Goal: Task Accomplishment & Management: Complete application form

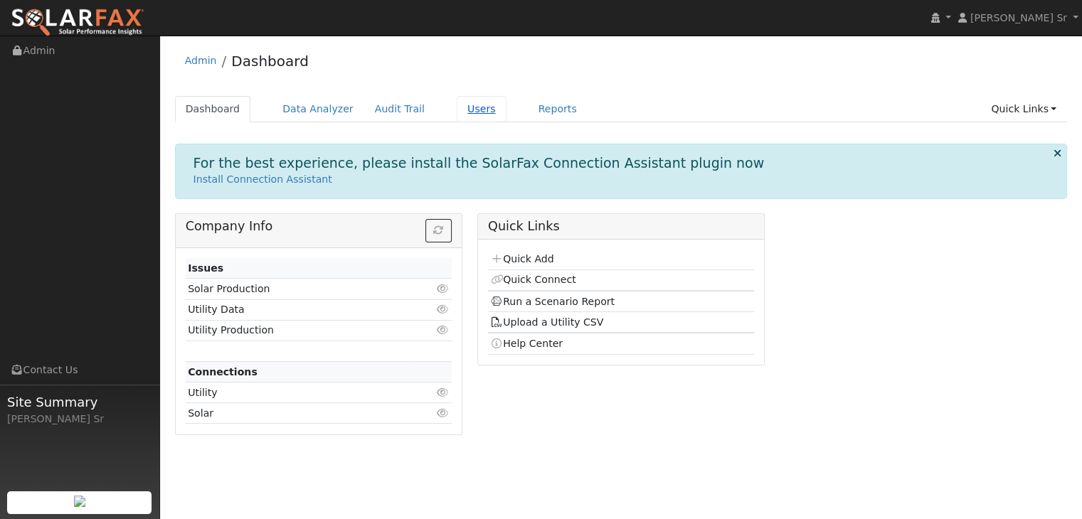
click at [462, 112] on link "Users" at bounding box center [482, 109] width 50 height 26
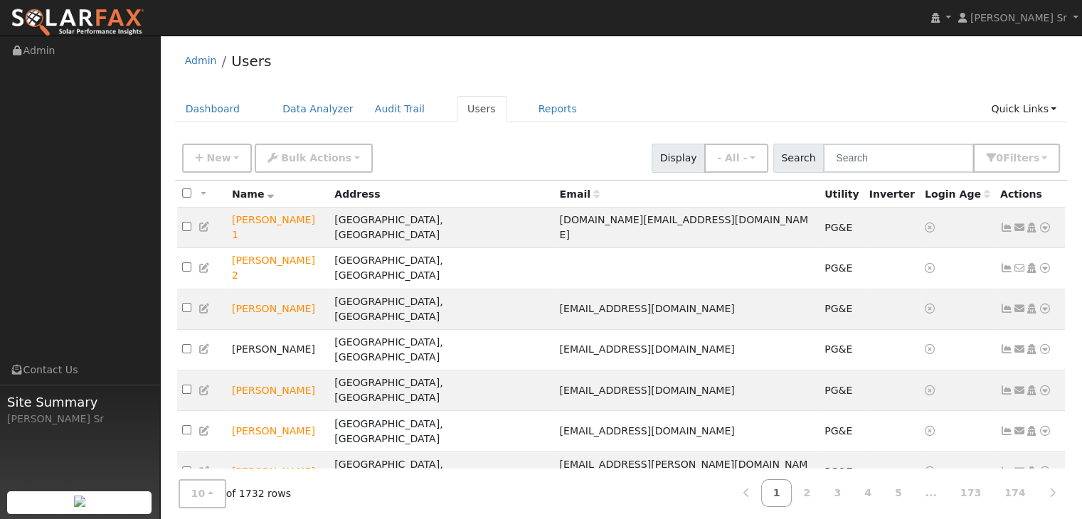
click at [462, 113] on link "Users" at bounding box center [482, 109] width 50 height 26
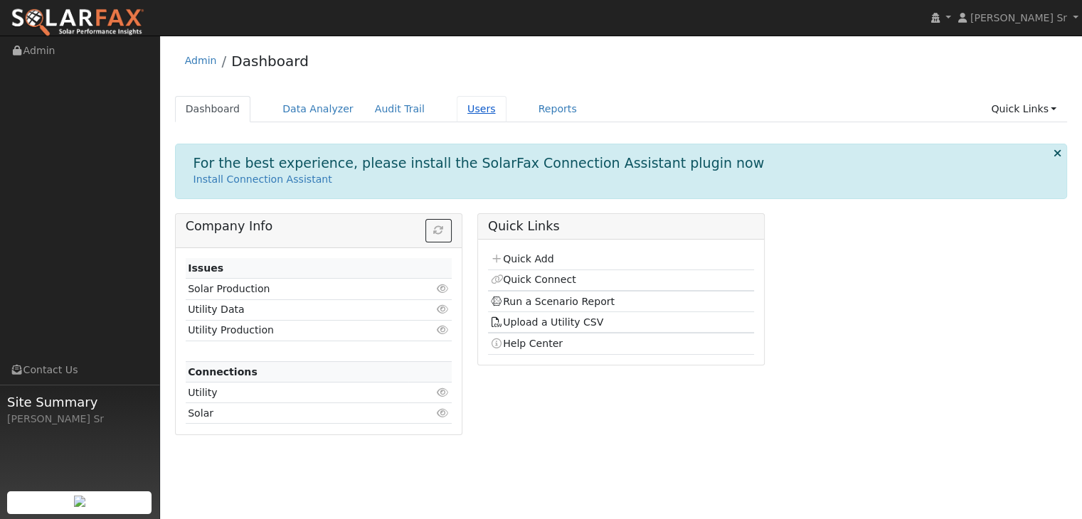
click at [459, 107] on link "Users" at bounding box center [482, 109] width 50 height 26
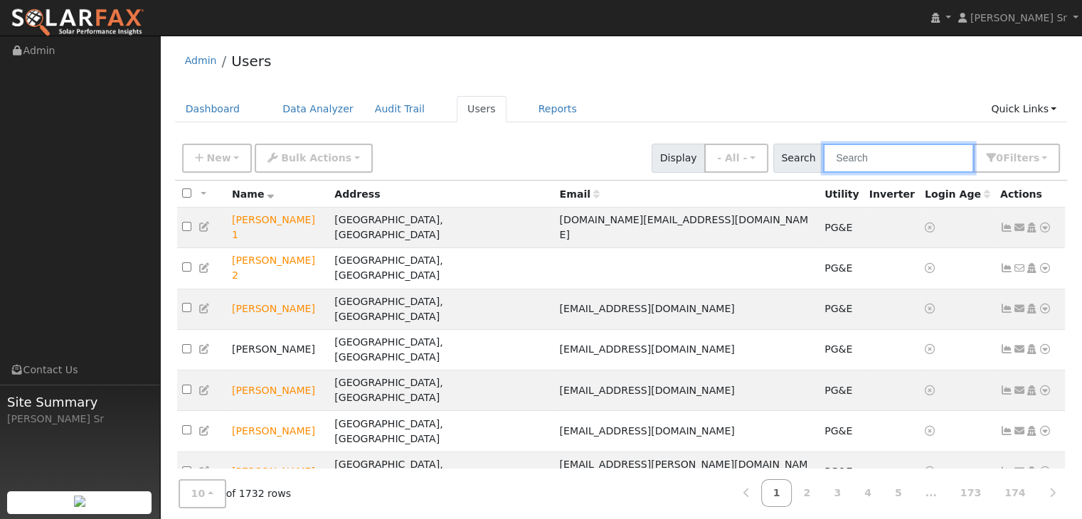
click at [865, 166] on input "text" at bounding box center [898, 158] width 151 height 29
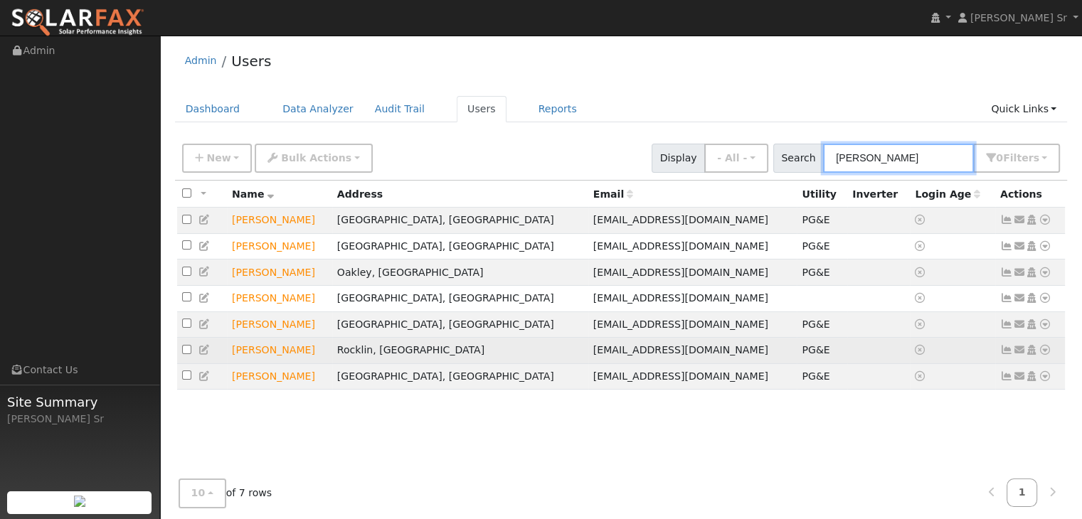
type input "[PERSON_NAME]"
click at [1046, 354] on icon at bounding box center [1044, 350] width 13 height 10
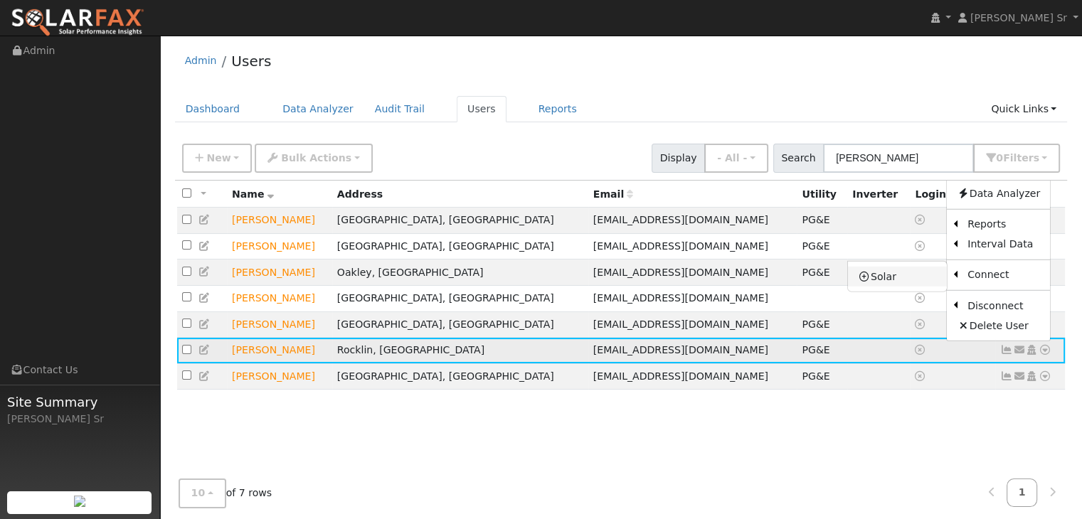
click at [899, 279] on link "Solar" at bounding box center [897, 277] width 99 height 20
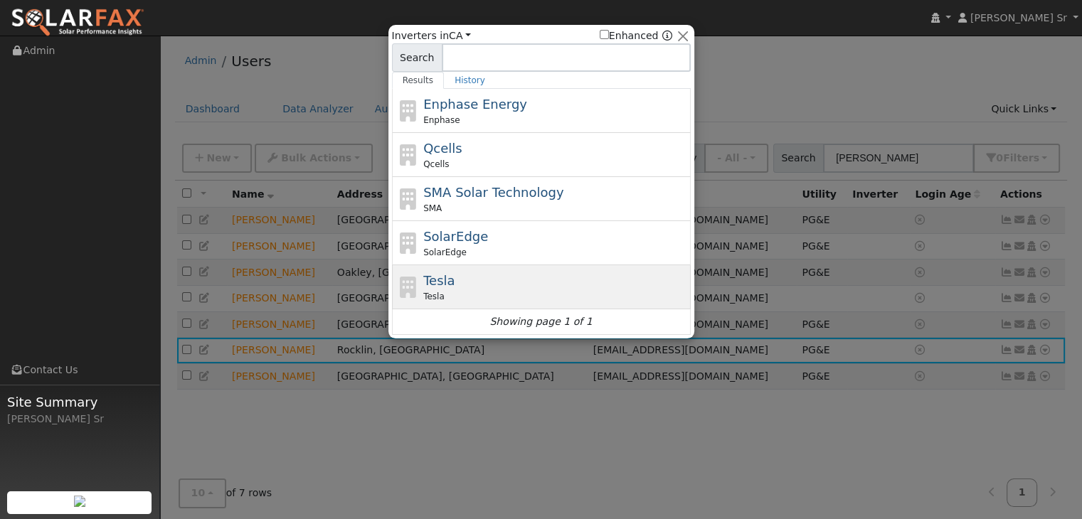
click at [496, 291] on div "Tesla" at bounding box center [555, 296] width 264 height 13
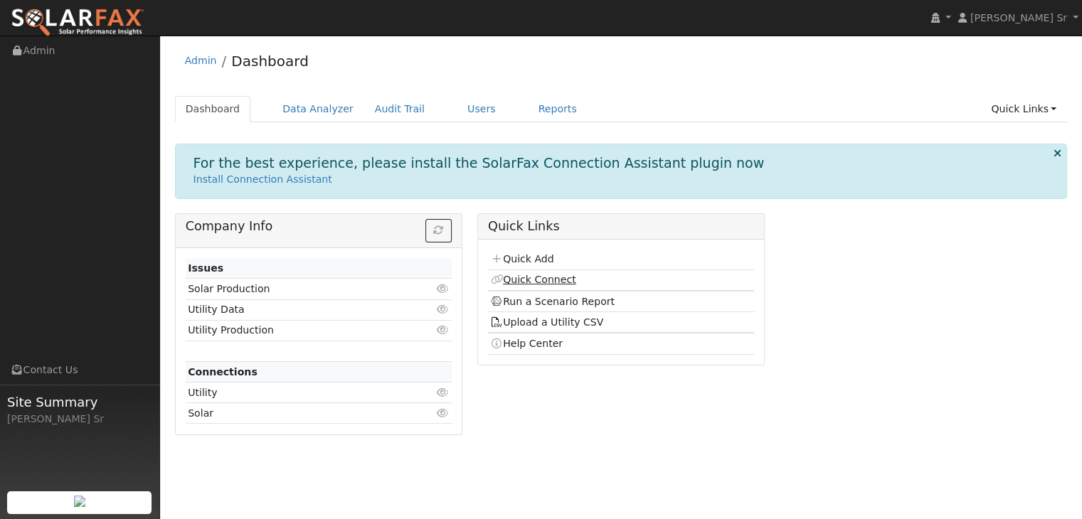
click at [533, 281] on link "Quick Connect" at bounding box center [532, 279] width 85 height 11
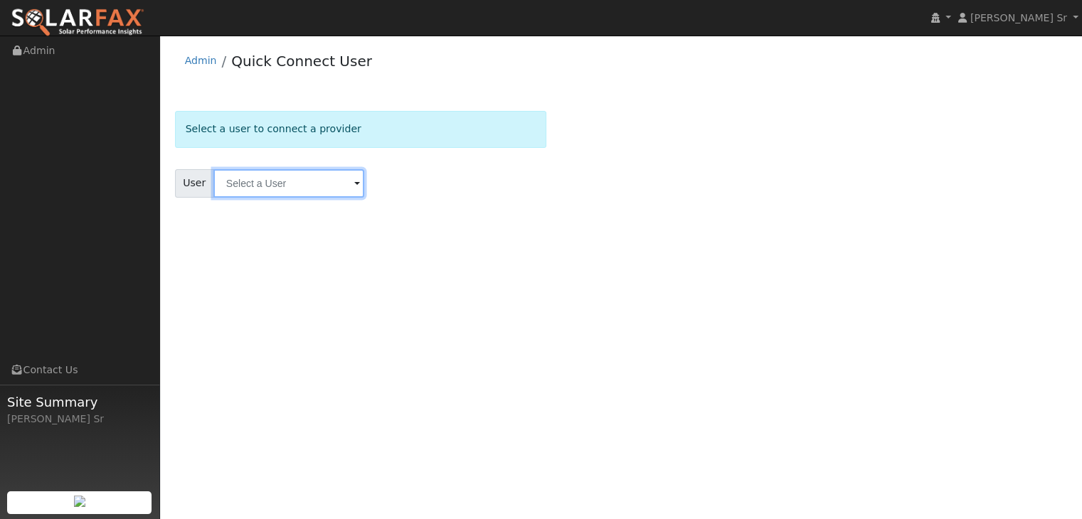
click at [345, 179] on input "text" at bounding box center [288, 183] width 151 height 28
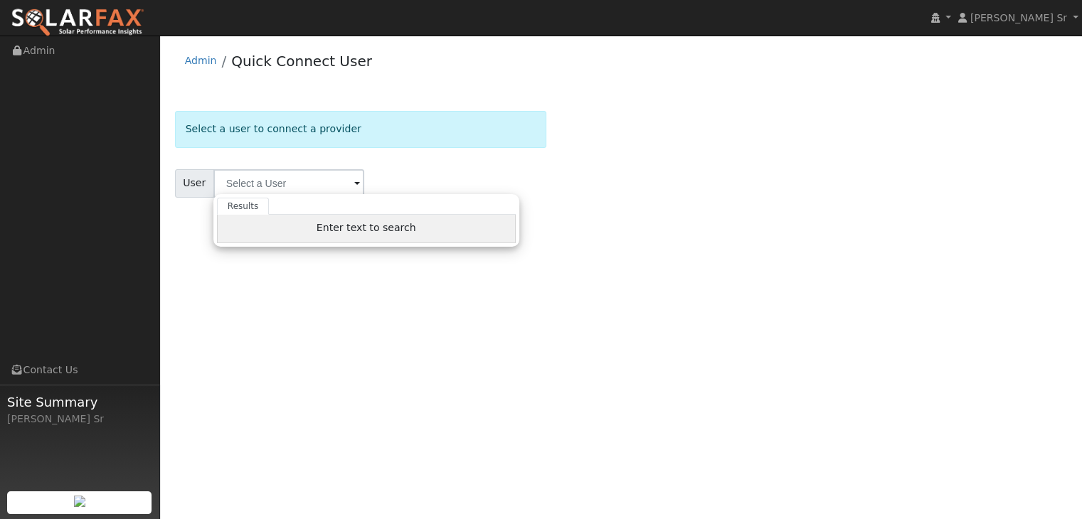
click at [346, 217] on div "Enter text to search" at bounding box center [366, 229] width 299 height 28
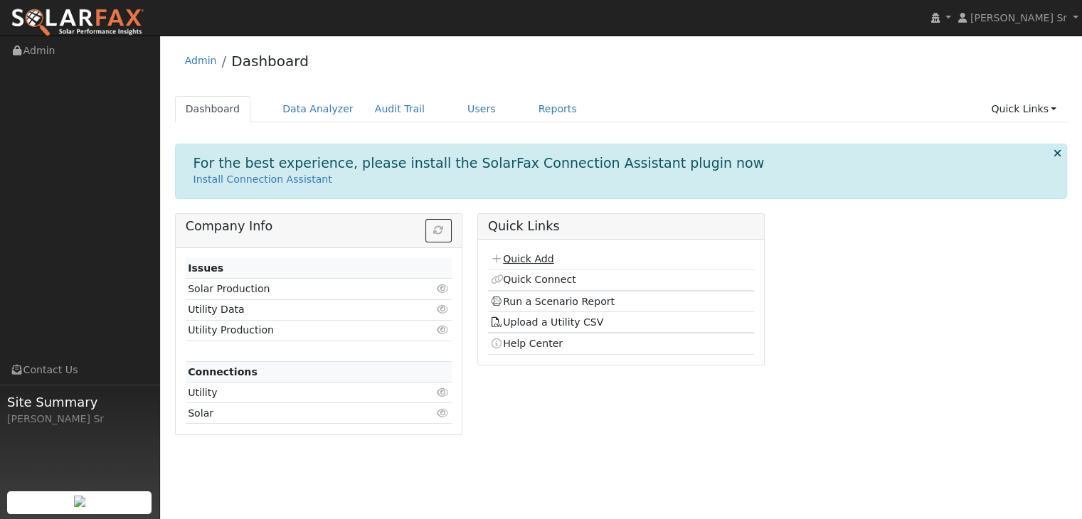
click at [531, 263] on link "Quick Add" at bounding box center [521, 258] width 63 height 11
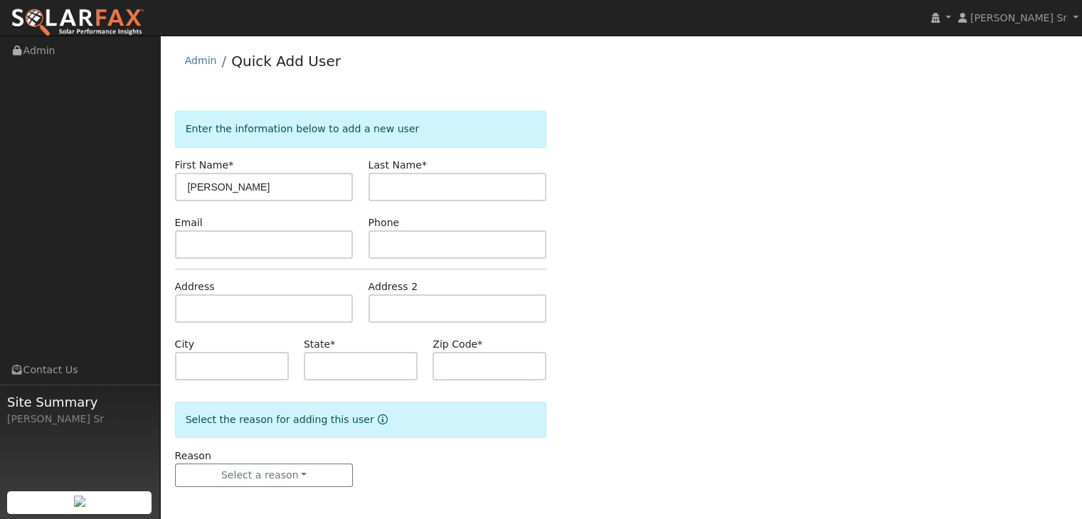
type input "[PERSON_NAME]"
click at [420, 249] on input "text" at bounding box center [457, 244] width 179 height 28
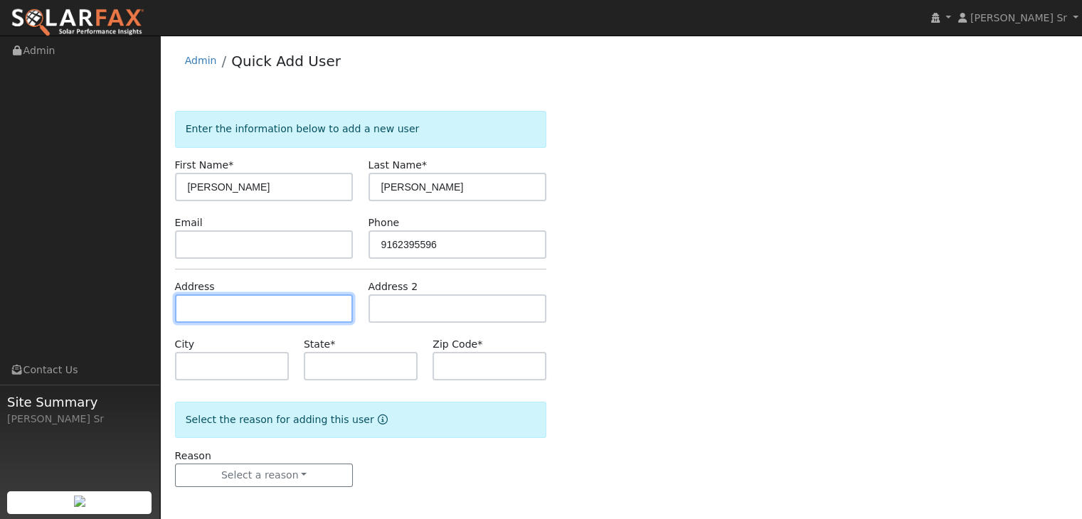
click at [200, 303] on input "text" at bounding box center [264, 308] width 179 height 28
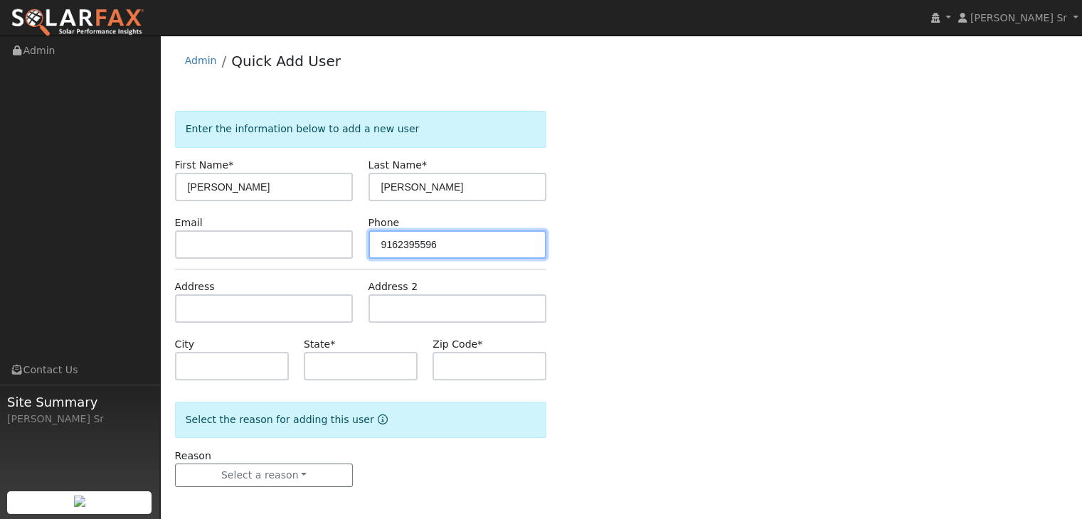
click at [396, 243] on input "9162395596" at bounding box center [457, 244] width 179 height 28
click at [415, 243] on input "916-2395596" at bounding box center [457, 244] width 179 height 28
type input "[PHONE_NUMBER]"
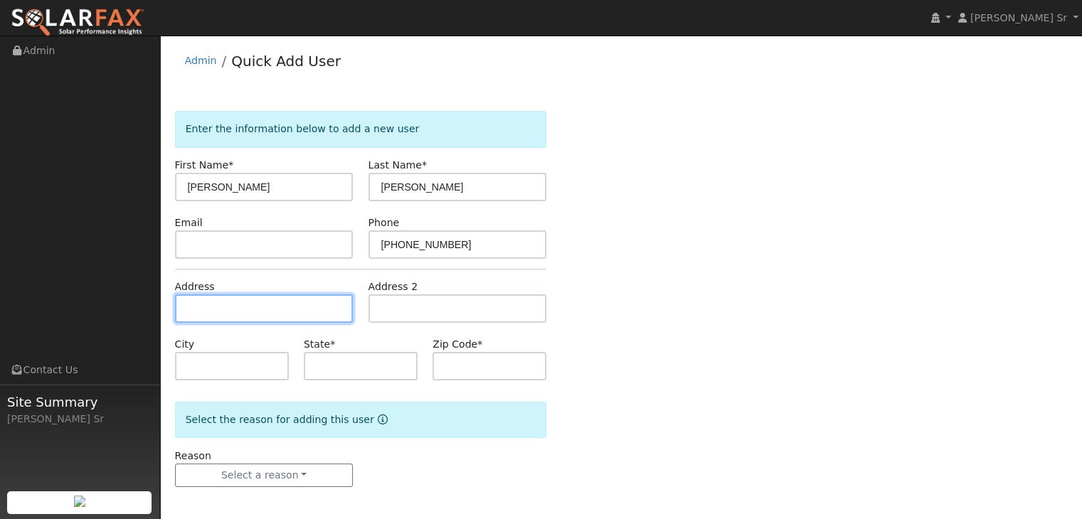
click at [238, 307] on input "text" at bounding box center [264, 308] width 179 height 28
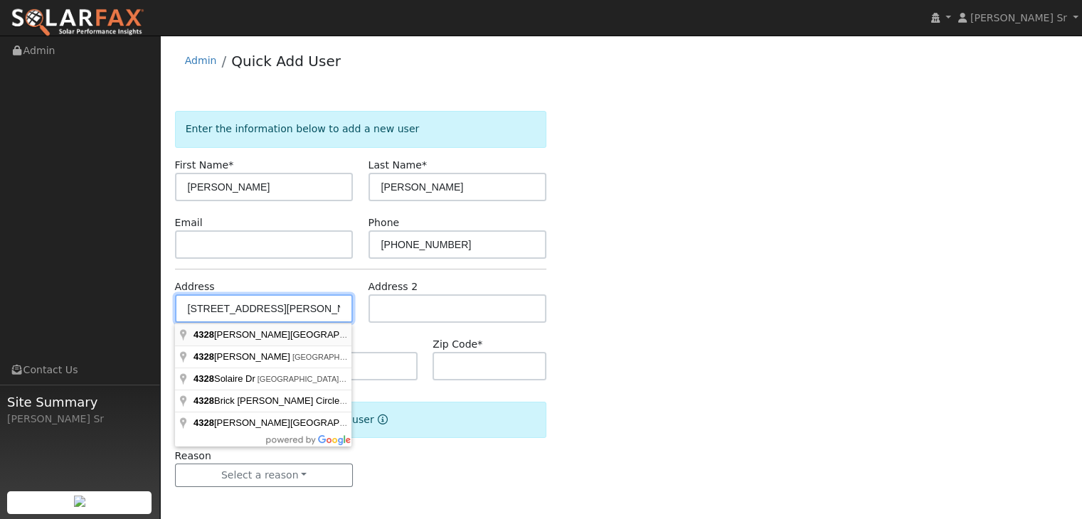
type input "[STREET_ADDRESS][PERSON_NAME]"
type input "Rocklin"
type input "CA"
type input "95765"
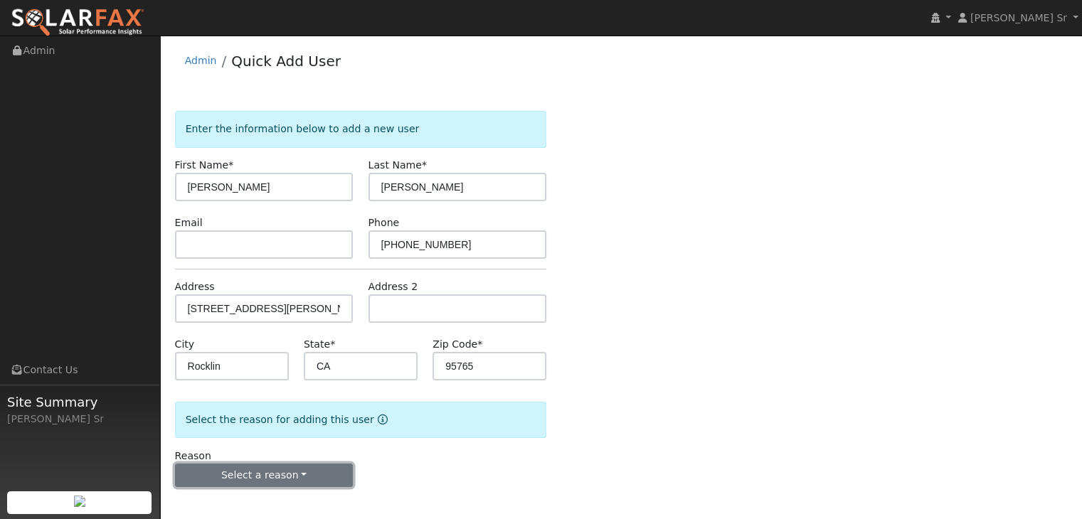
click at [301, 470] on button "Select a reason" at bounding box center [264, 476] width 179 height 24
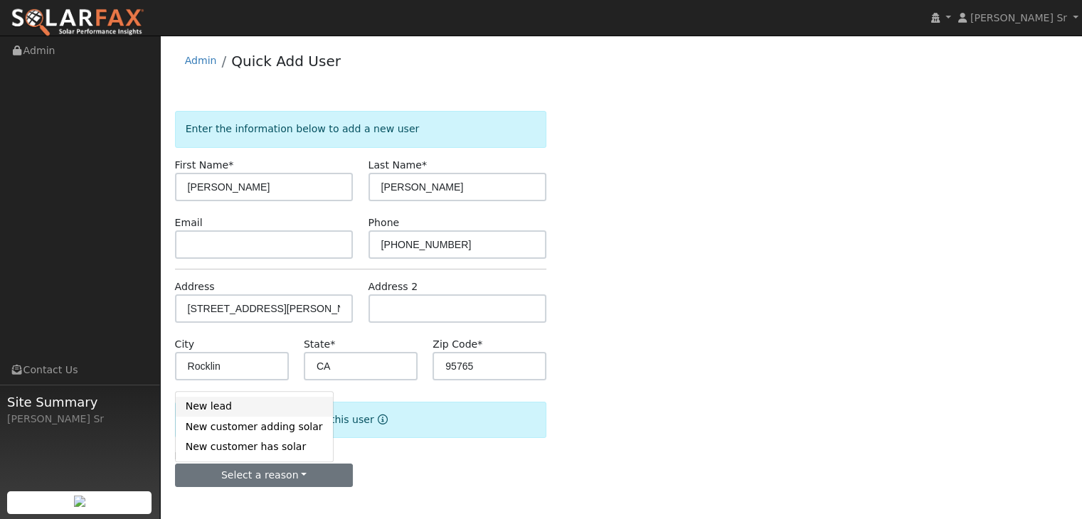
click at [247, 410] on link "New lead" at bounding box center [254, 407] width 157 height 20
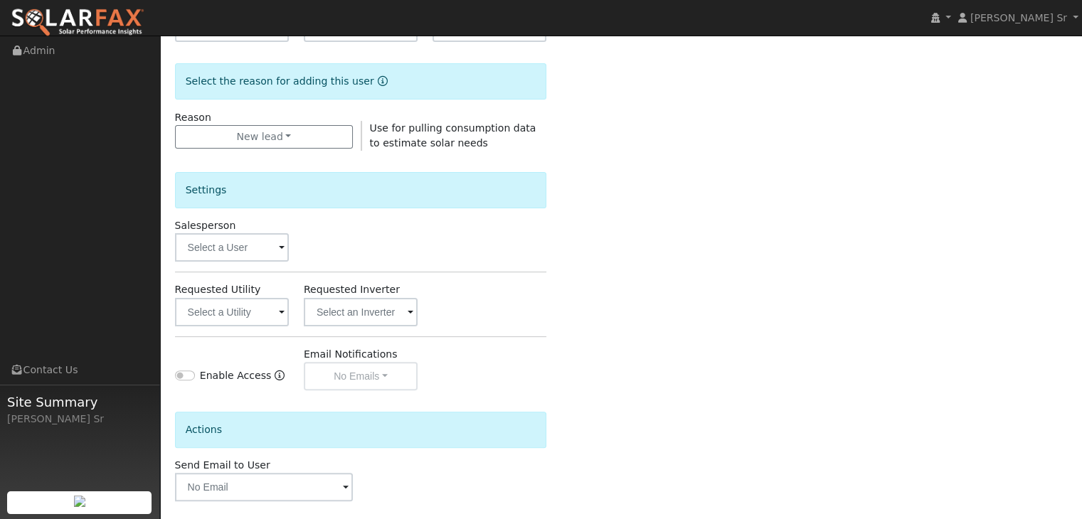
scroll to position [347, 0]
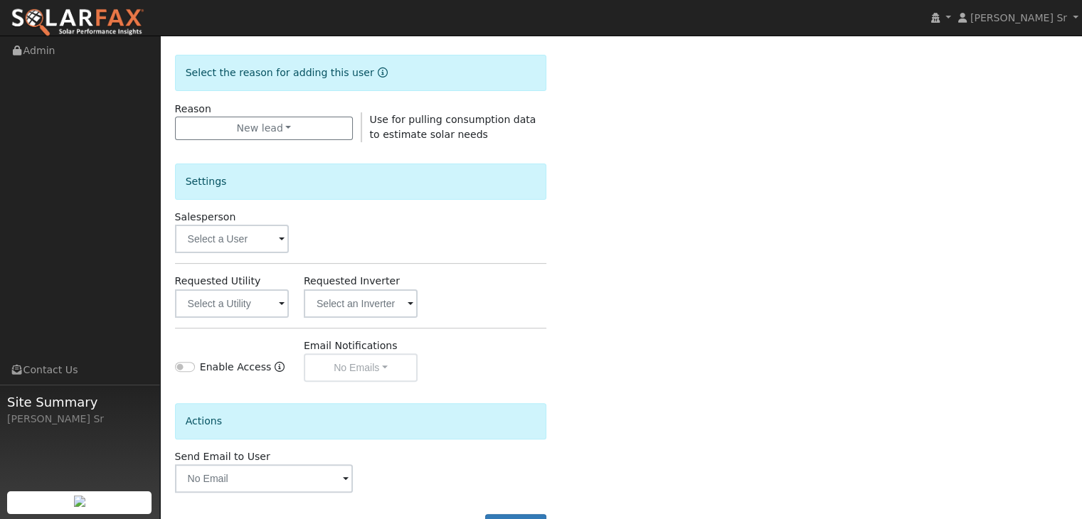
click at [281, 238] on span at bounding box center [282, 240] width 6 height 16
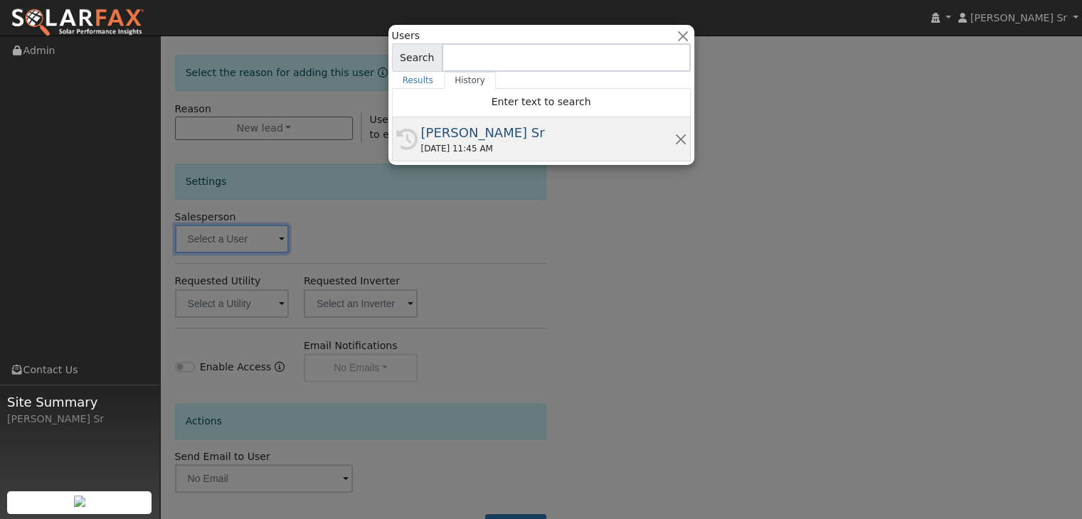
click at [478, 137] on div "[PERSON_NAME] Sr" at bounding box center [547, 132] width 253 height 19
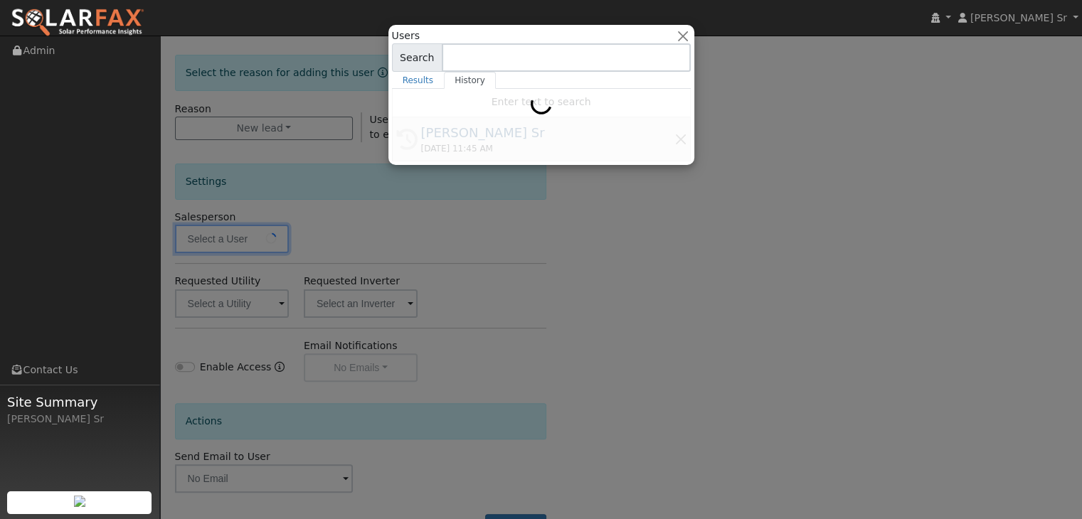
type input "[PERSON_NAME] Sr"
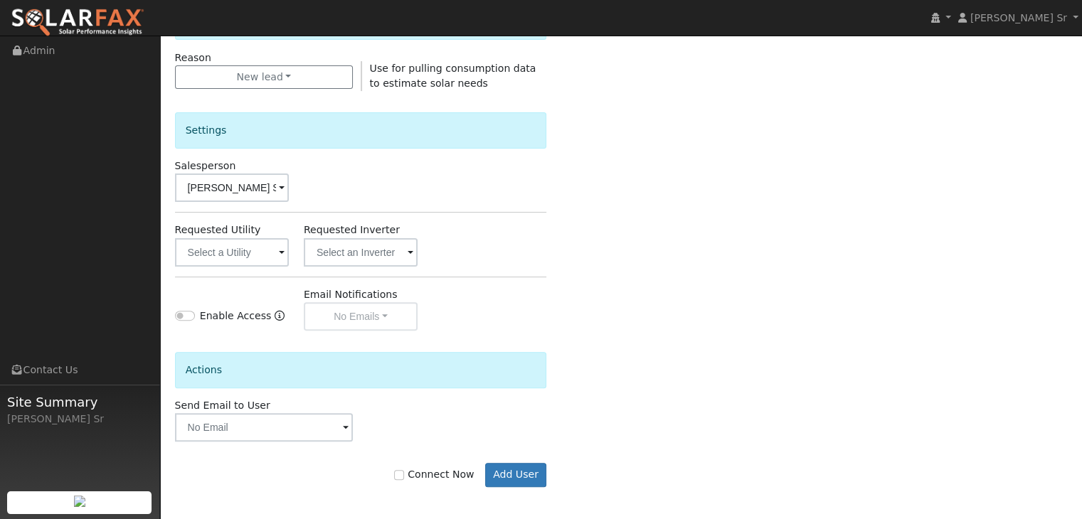
scroll to position [400, 0]
click at [282, 249] on span at bounding box center [282, 251] width 6 height 16
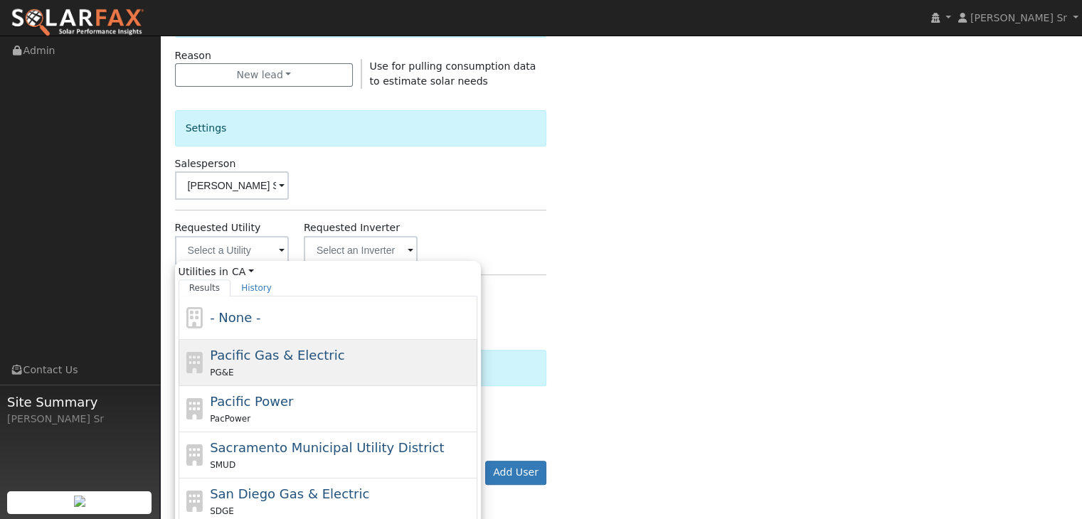
click at [252, 371] on div "PG&E" at bounding box center [342, 372] width 264 height 15
type input "Pacific Gas & Electric"
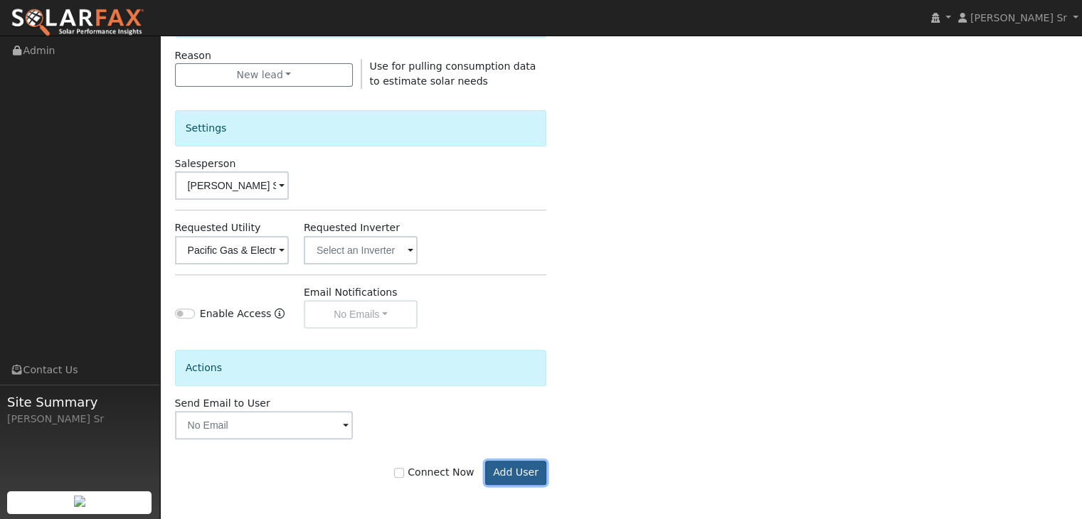
click at [512, 474] on button "Add User" at bounding box center [516, 473] width 62 height 24
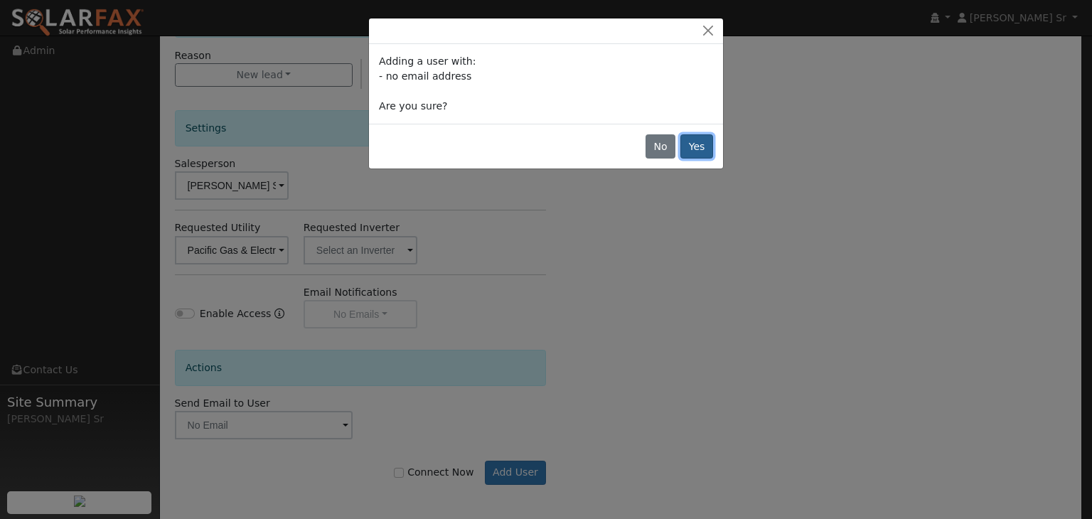
click at [705, 149] on button "Yes" at bounding box center [697, 146] width 33 height 24
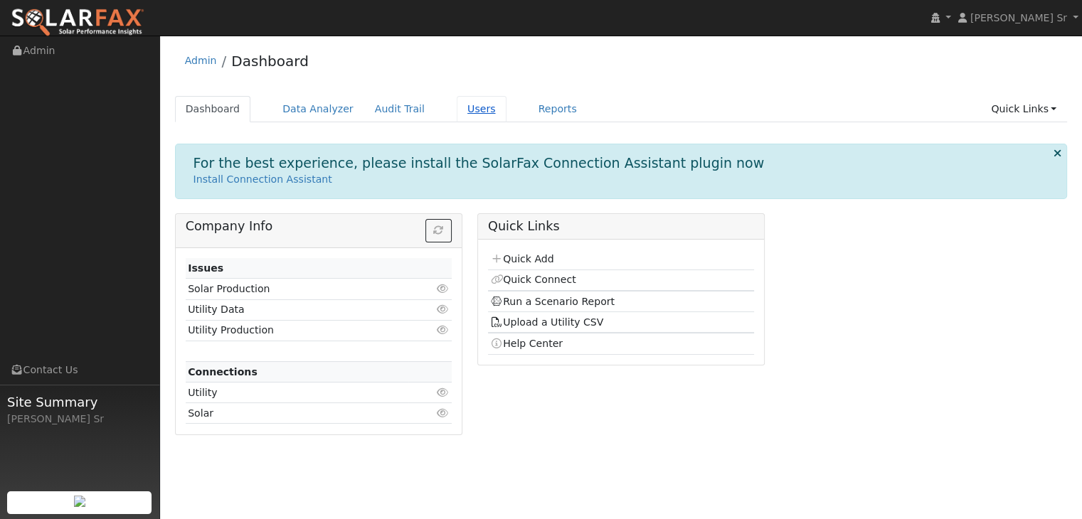
click at [458, 110] on link "Users" at bounding box center [482, 109] width 50 height 26
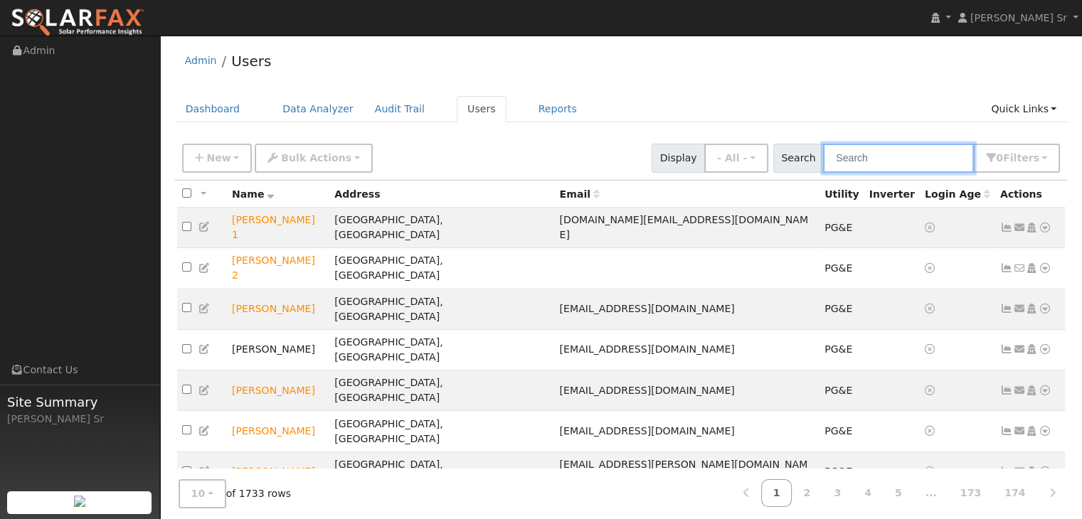
click at [861, 160] on input "text" at bounding box center [898, 158] width 151 height 29
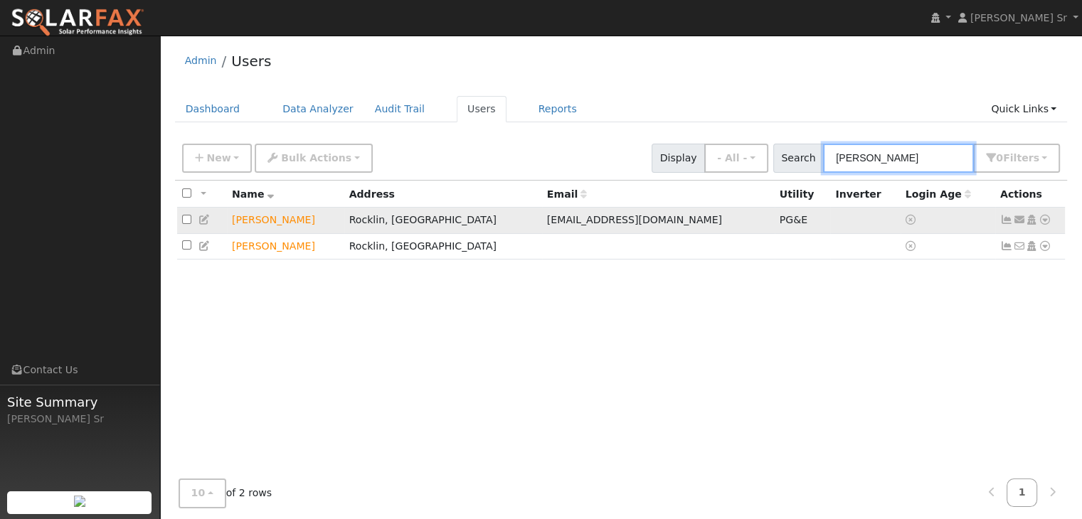
type input "tina Rey"
drag, startPoint x: 1045, startPoint y: 215, endPoint x: 689, endPoint y: 319, distance: 370.5
click at [689, 319] on div "All None All on page None on page Name Address Email Utility Inverter Login Age…" at bounding box center [621, 337] width 893 height 312
click at [1044, 216] on icon at bounding box center [1044, 220] width 13 height 10
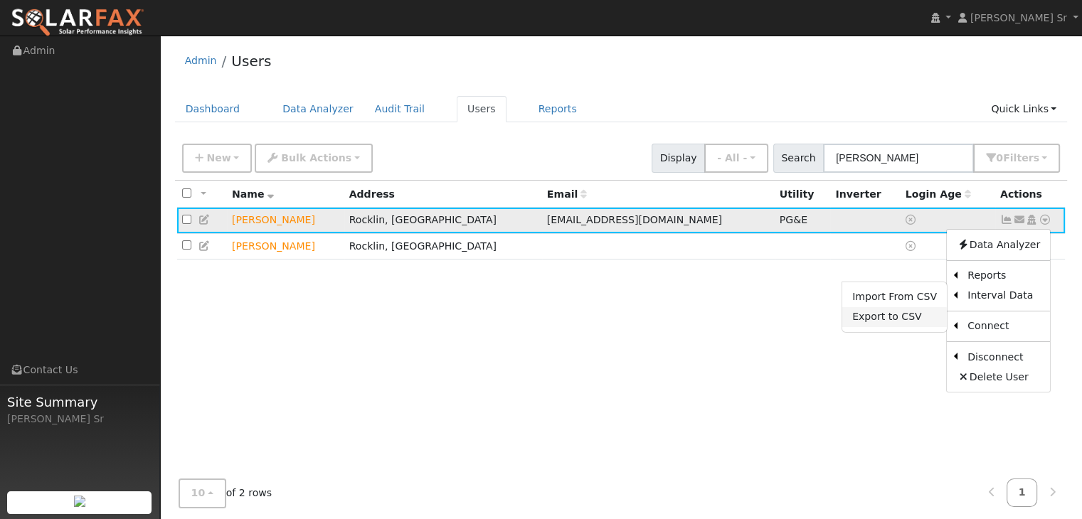
click at [905, 314] on link "Export to CSV" at bounding box center [894, 317] width 105 height 20
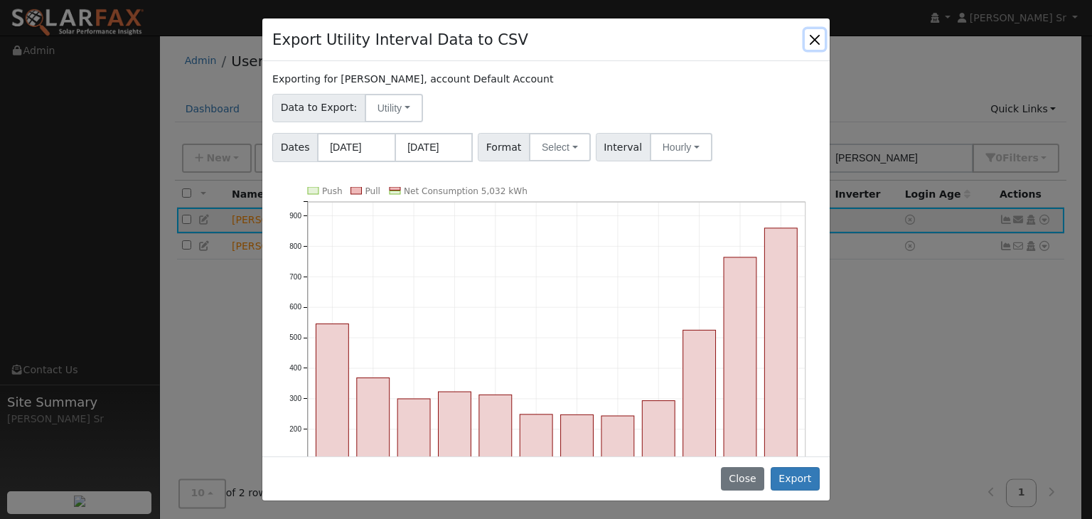
click at [811, 41] on button "Close" at bounding box center [815, 39] width 20 height 20
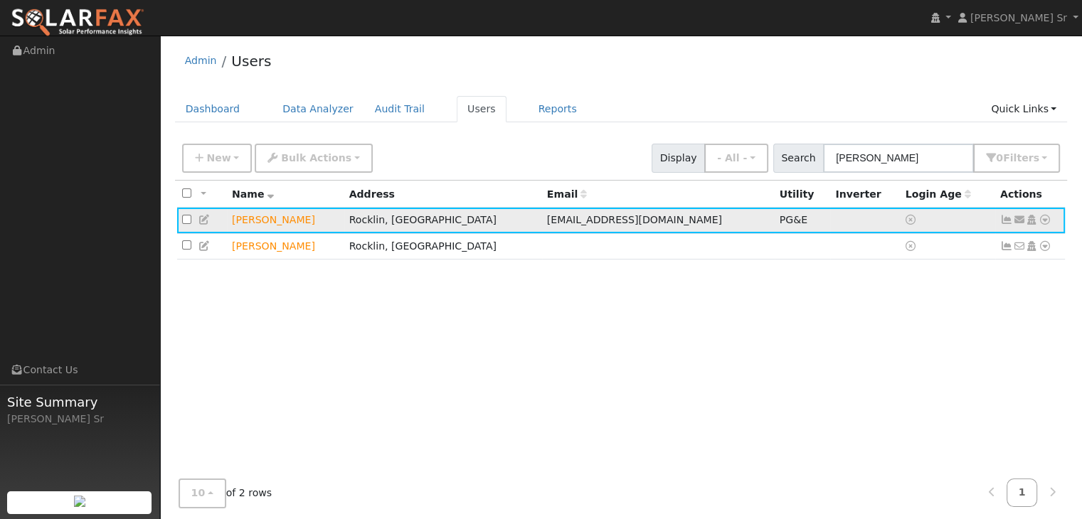
click at [627, 223] on td "tina_reynolds93@yahoo.com" at bounding box center [658, 221] width 233 height 26
drag, startPoint x: 627, startPoint y: 223, endPoint x: 574, endPoint y: 223, distance: 53.3
click at [574, 223] on span "tina_reynolds93@yahoo.com" at bounding box center [634, 219] width 175 height 11
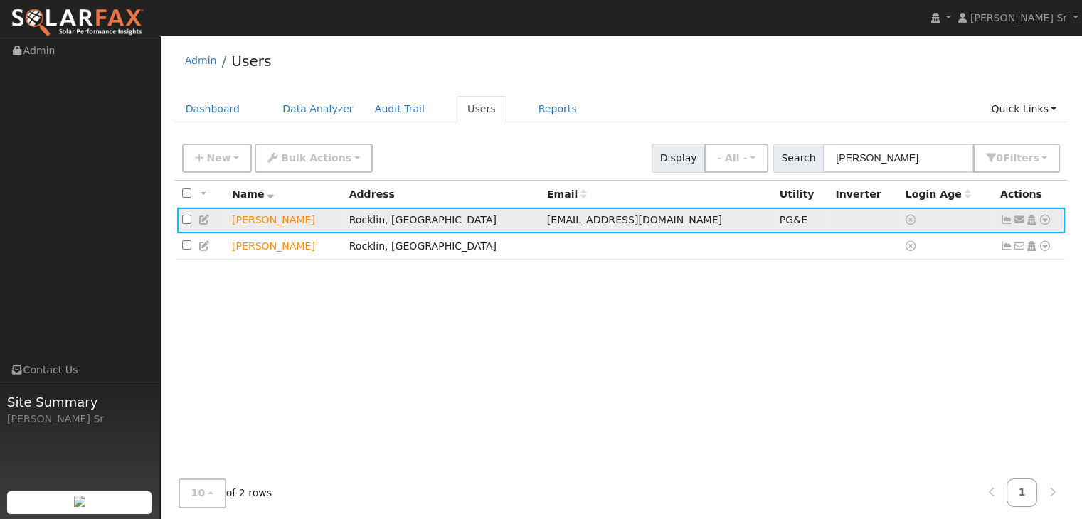
click at [649, 226] on td "tina_reynolds93@yahoo.com" at bounding box center [658, 221] width 233 height 26
click at [1047, 219] on icon at bounding box center [1044, 220] width 13 height 10
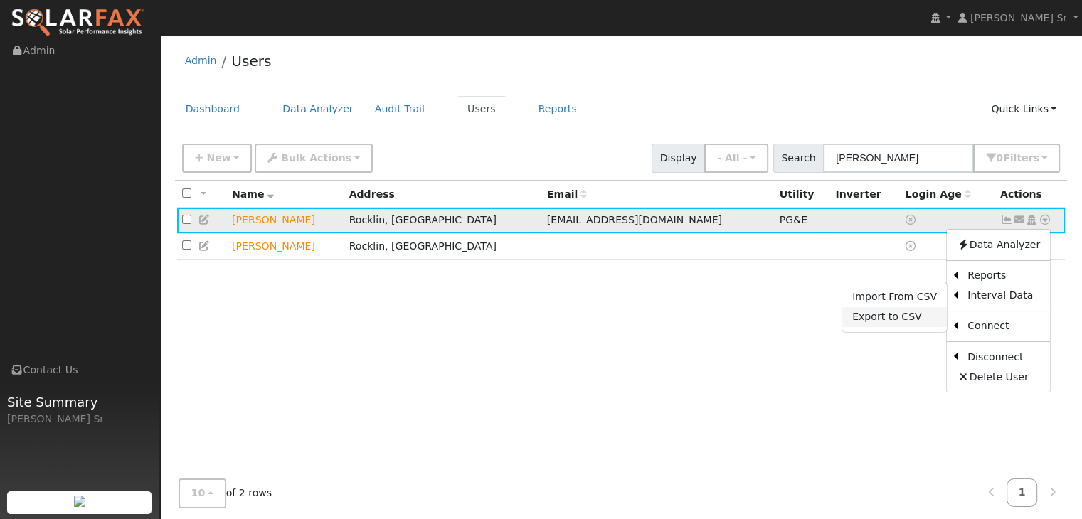
click at [904, 317] on link "Export to CSV" at bounding box center [894, 317] width 105 height 20
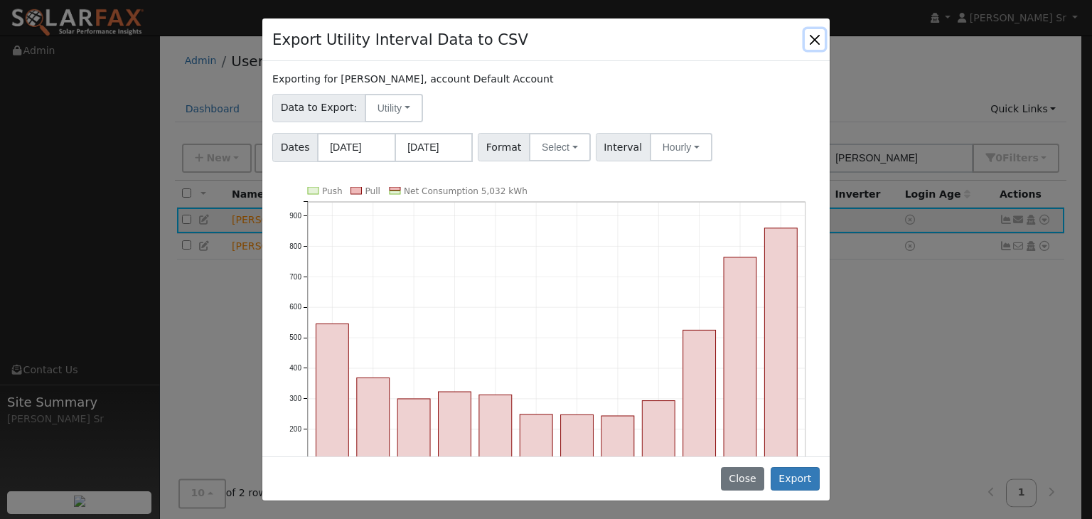
click at [814, 36] on button "Close" at bounding box center [815, 39] width 20 height 20
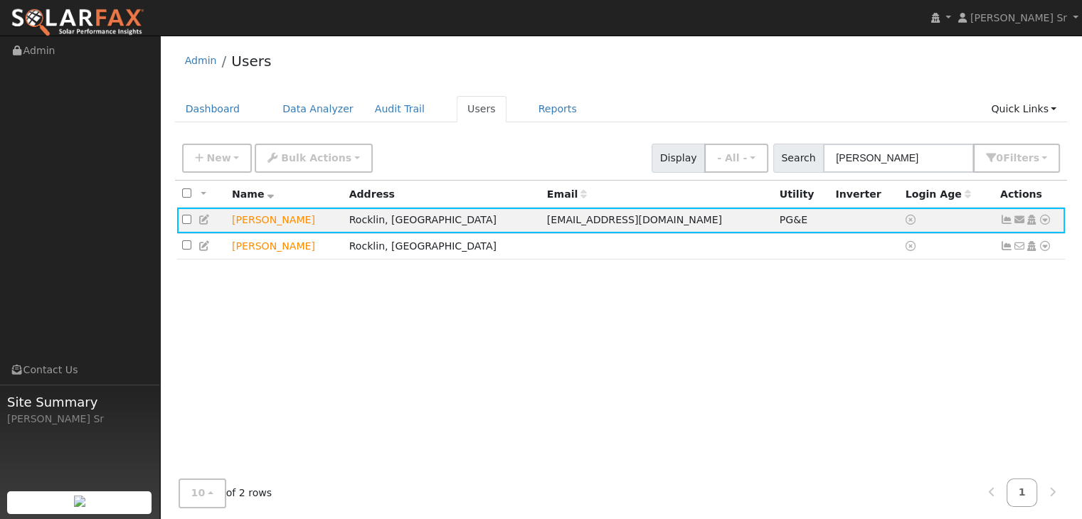
drag, startPoint x: 1043, startPoint y: 220, endPoint x: 711, endPoint y: 294, distance: 340.3
drag, startPoint x: 711, startPoint y: 294, endPoint x: 1044, endPoint y: 221, distance: 340.7
click at [1044, 221] on icon at bounding box center [1044, 220] width 13 height 10
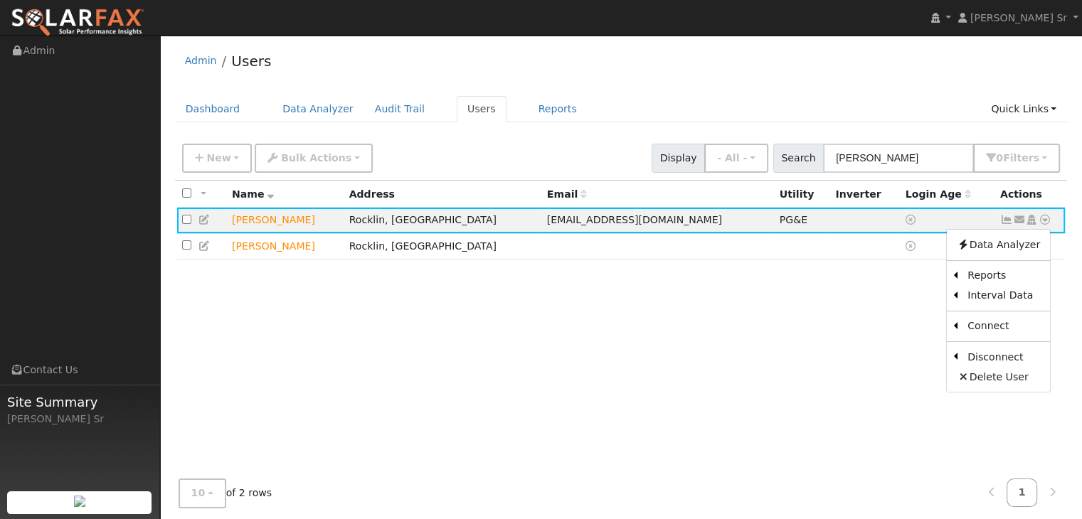
click at [895, 429] on div "All None All on page None on page Name Address Email Utility Inverter Login Age…" at bounding box center [621, 337] width 893 height 312
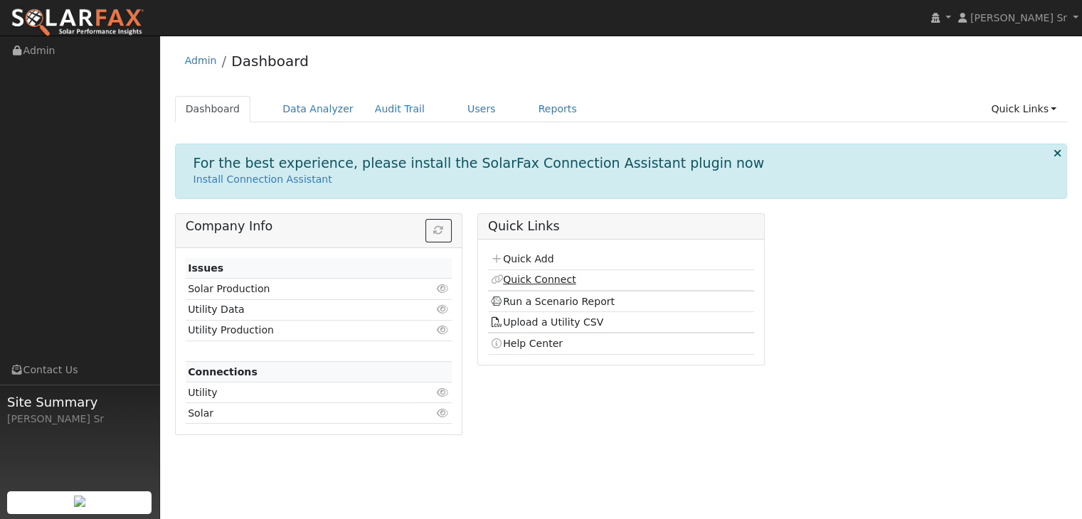
click at [536, 280] on link "Quick Connect" at bounding box center [532, 279] width 85 height 11
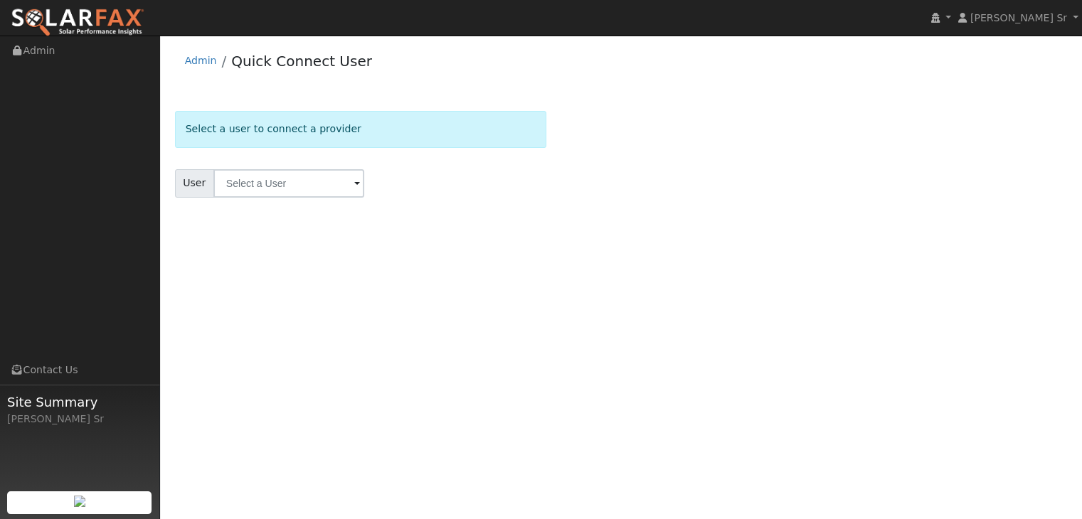
click at [354, 186] on span at bounding box center [357, 184] width 6 height 16
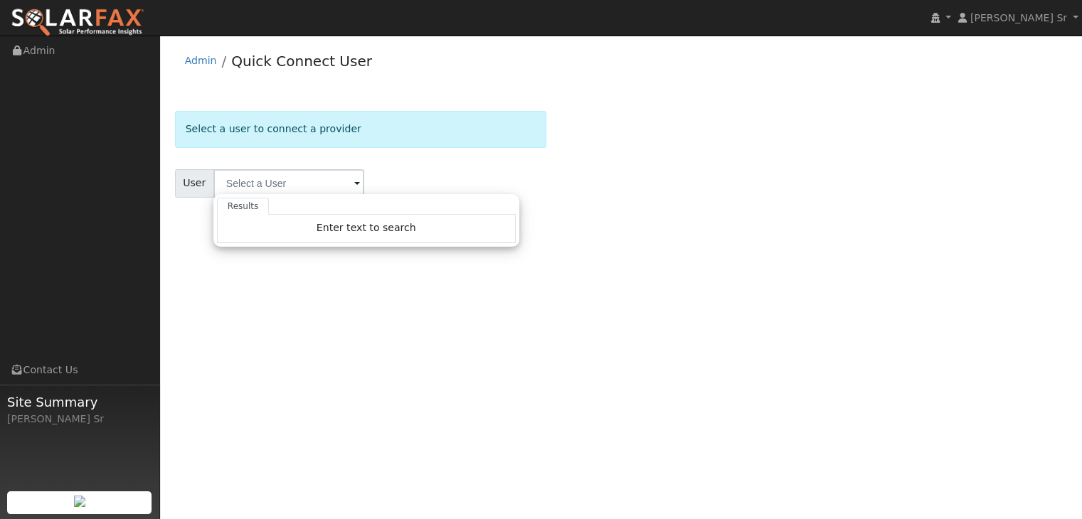
click at [354, 186] on span at bounding box center [357, 184] width 6 height 16
click at [603, 220] on div "Select a user to connect a provider User Results Enter text to search Enter tex…" at bounding box center [621, 172] width 893 height 122
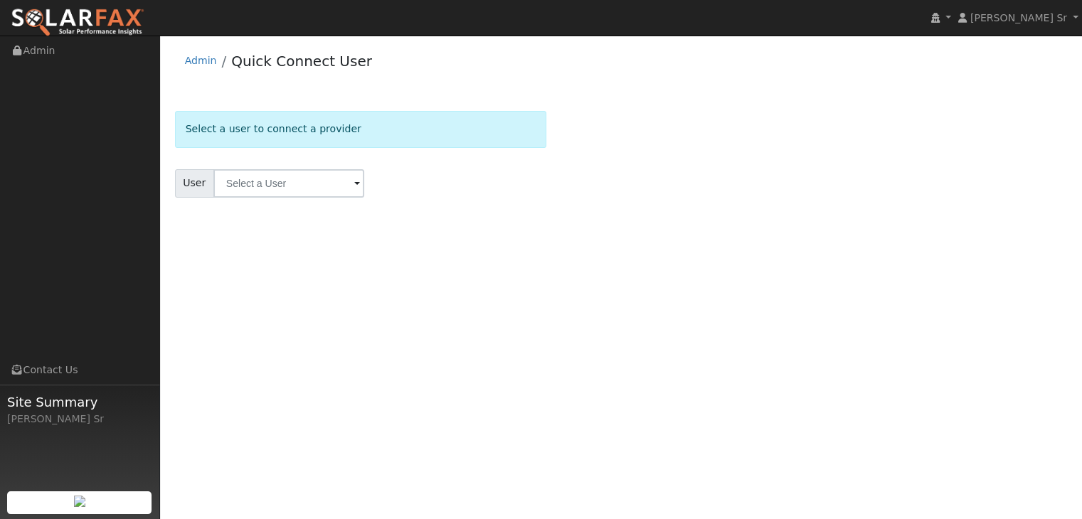
click at [601, 288] on div "User Profile First name Last name Email Email Notifications No Emails No Emails…" at bounding box center [621, 278] width 922 height 484
